Goal: Navigation & Orientation: Find specific page/section

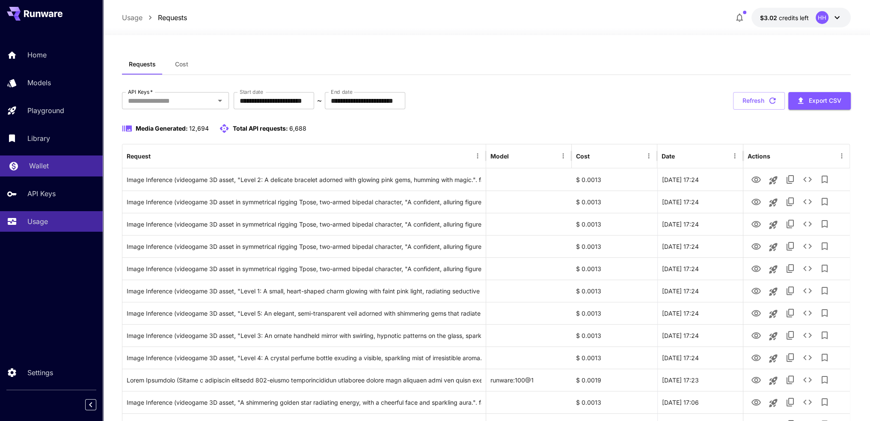
click at [36, 162] on p "Wallet" at bounding box center [39, 165] width 20 height 10
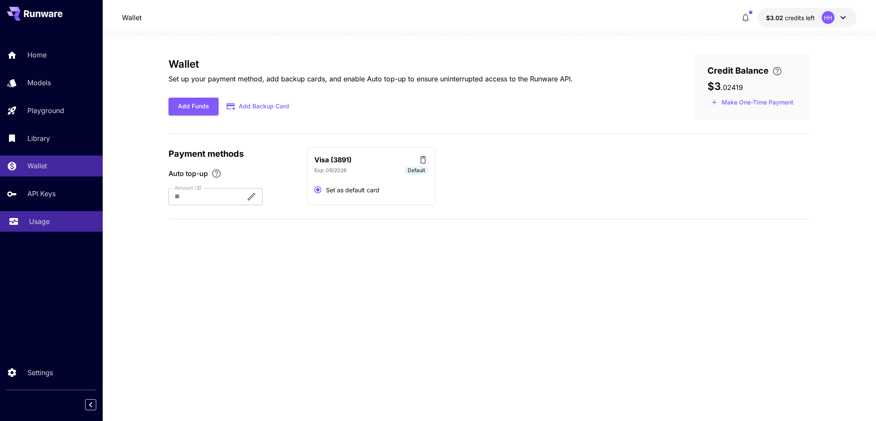
click at [38, 222] on p "Usage" at bounding box center [39, 221] width 21 height 10
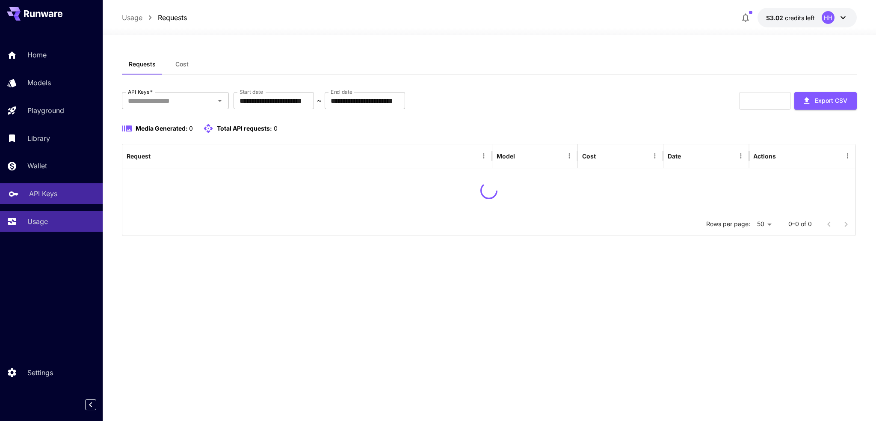
click at [41, 194] on p "API Keys" at bounding box center [43, 193] width 28 height 10
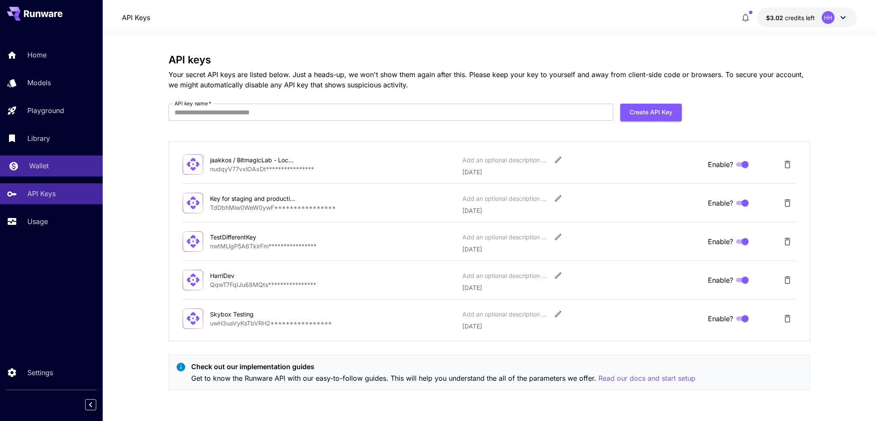
click at [48, 169] on p "Wallet" at bounding box center [39, 165] width 20 height 10
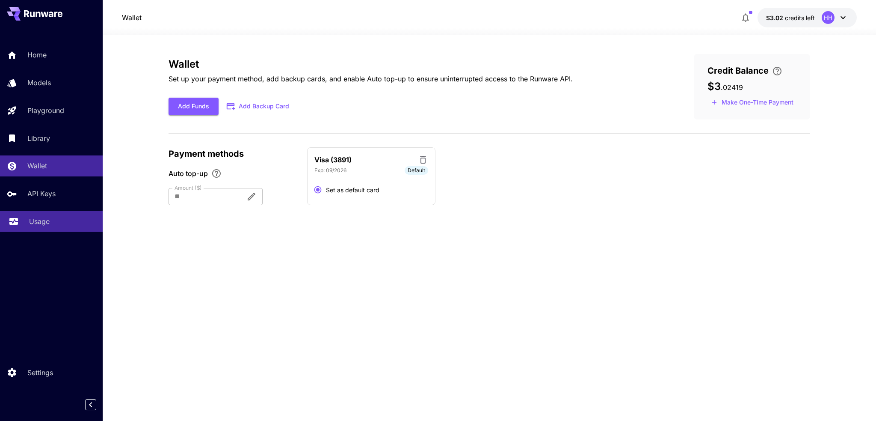
click at [46, 219] on p "Usage" at bounding box center [39, 221] width 21 height 10
